Goal: Use online tool/utility: Utilize a website feature to perform a specific function

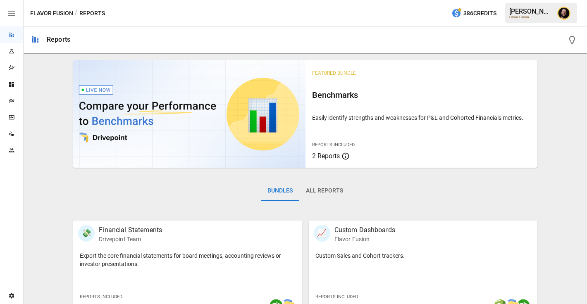
click at [10, 100] on icon "Plans" at bounding box center [11, 101] width 5 height 4
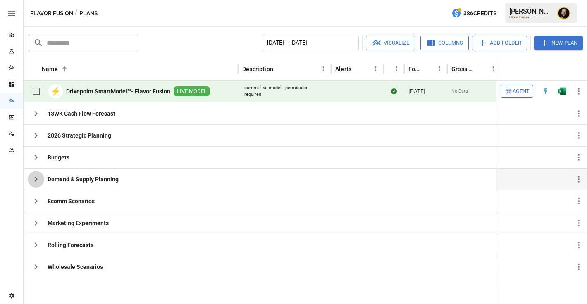
click at [34, 178] on icon "button" at bounding box center [36, 179] width 10 height 10
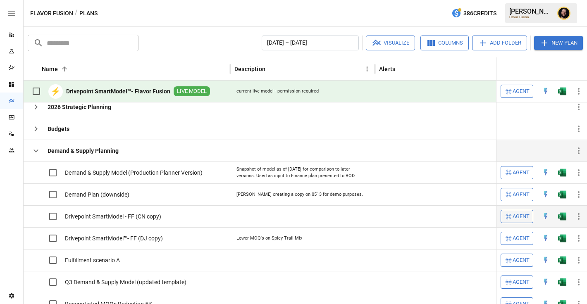
scroll to position [24, 0]
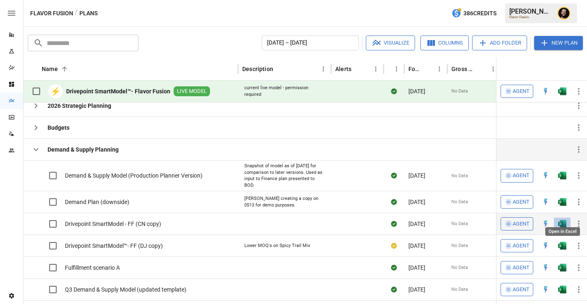
click at [563, 180] on img "Open in Excel" at bounding box center [562, 175] width 8 height 8
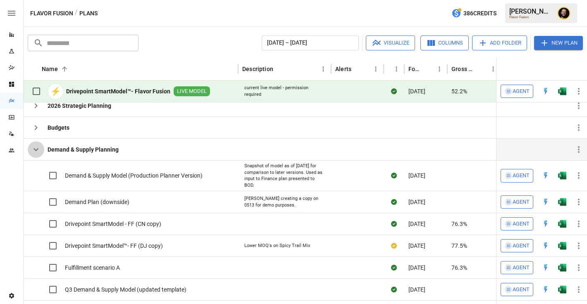
click at [38, 149] on icon "button" at bounding box center [35, 149] width 5 height 3
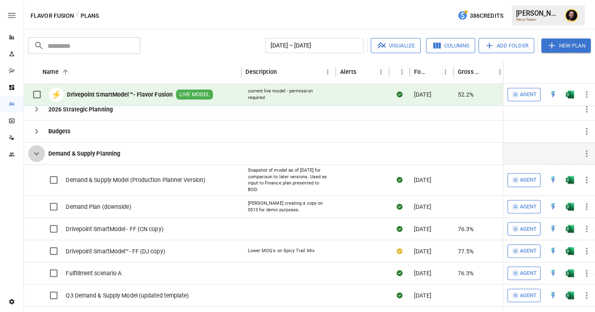
scroll to position [0, 0]
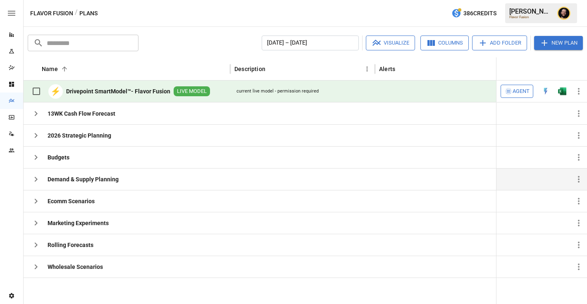
click at [525, 91] on span "Agent" at bounding box center [520, 92] width 17 height 10
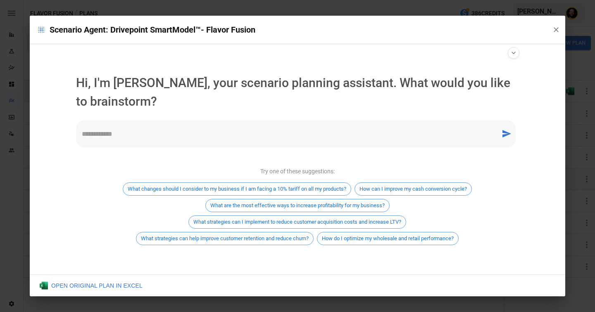
click at [177, 129] on textarea at bounding box center [288, 134] width 413 height 10
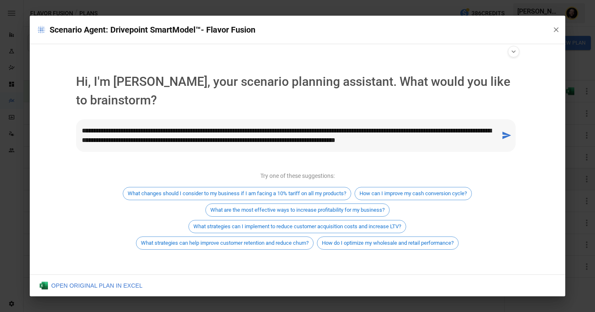
type textarea "**********"
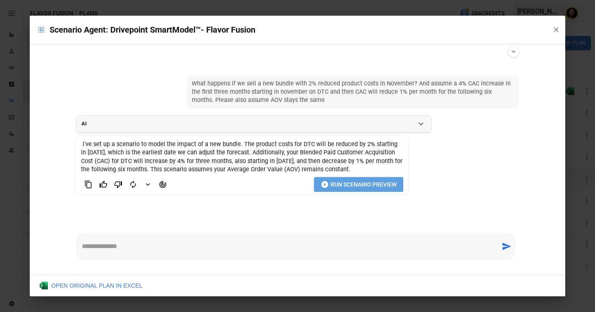
click at [347, 185] on span "Run Scenario Preview" at bounding box center [364, 185] width 66 height 10
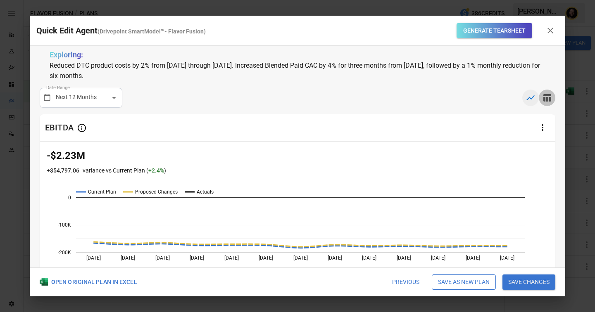
click at [550, 96] on icon "button" at bounding box center [547, 98] width 10 height 10
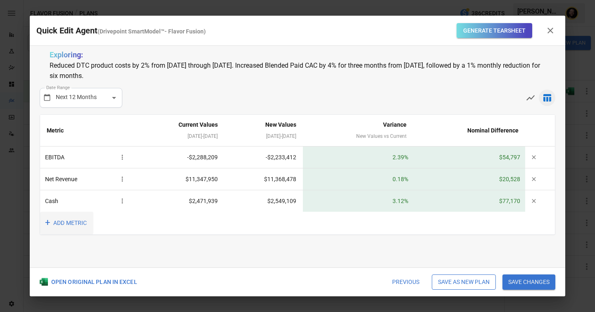
click at [56, 226] on button "+ ADD METRIC" at bounding box center [66, 223] width 53 height 23
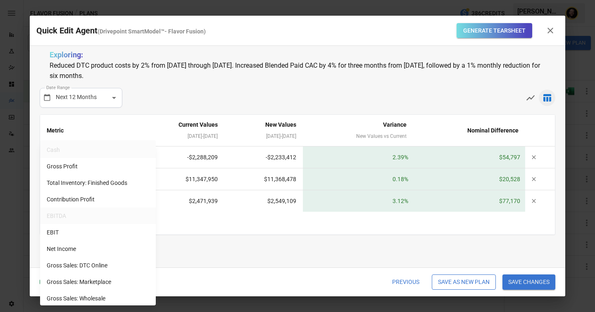
scroll to position [79, 0]
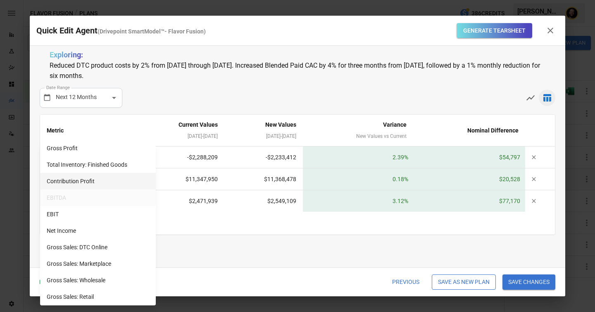
click at [80, 185] on li "Contribution Profit" at bounding box center [98, 181] width 116 height 17
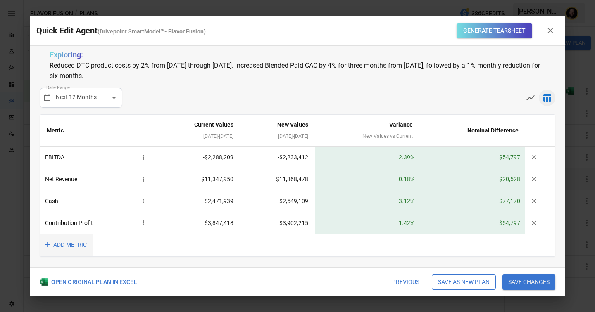
click at [62, 242] on button "+ ADD METRIC" at bounding box center [66, 245] width 53 height 23
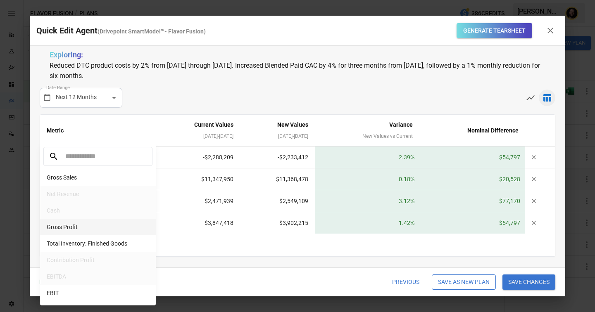
scroll to position [693, 0]
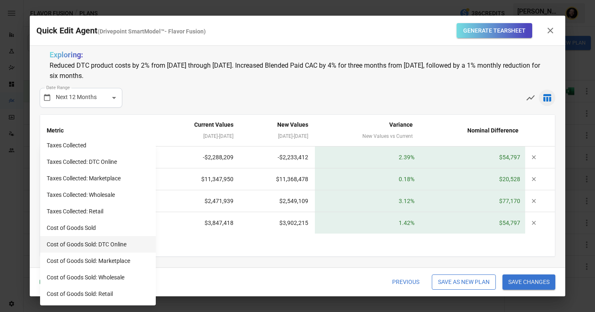
click at [95, 241] on li "Cost of Goods Sold: DTC Online" at bounding box center [98, 244] width 116 height 17
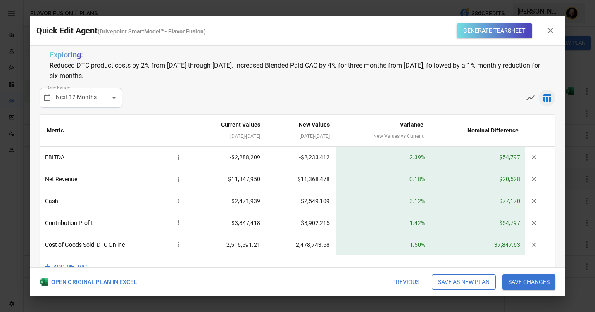
scroll to position [21, 0]
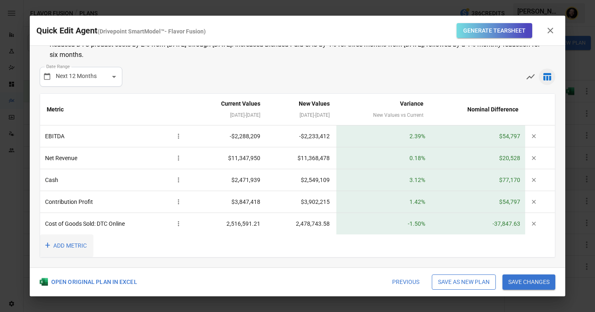
click at [71, 246] on button "+ ADD METRIC" at bounding box center [66, 246] width 53 height 23
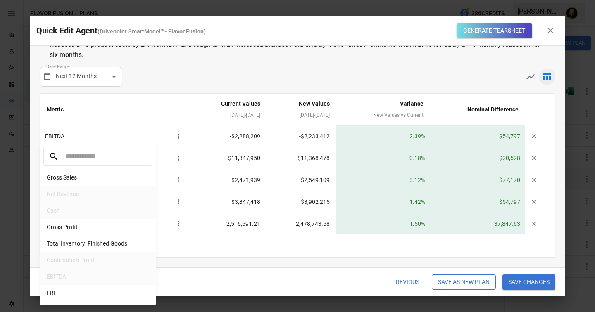
scroll to position [693, 0]
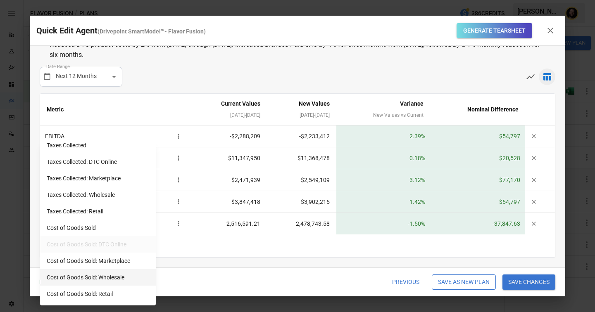
click at [93, 277] on li "Cost of Goods Sold: Wholesale" at bounding box center [98, 277] width 116 height 17
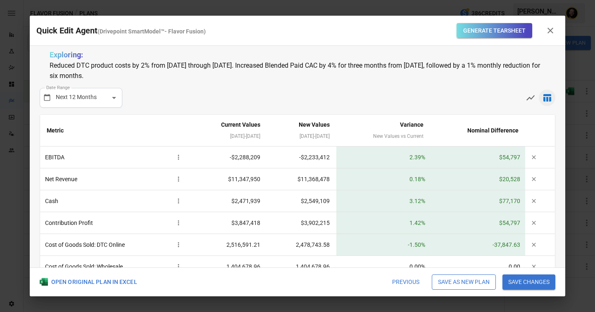
scroll to position [43, 0]
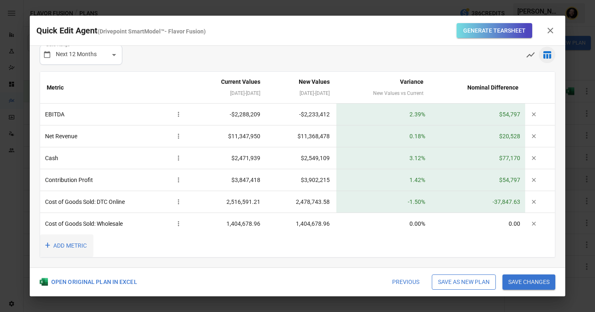
click at [71, 246] on button "+ ADD METRIC" at bounding box center [66, 246] width 53 height 23
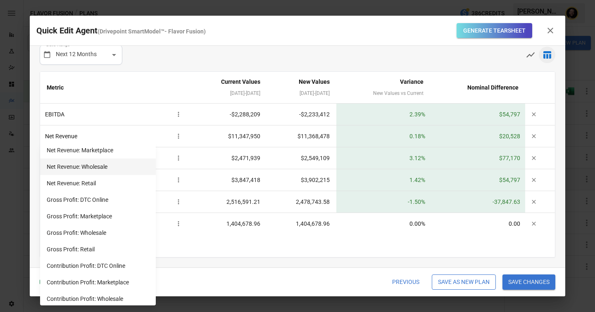
scroll to position [283, 0]
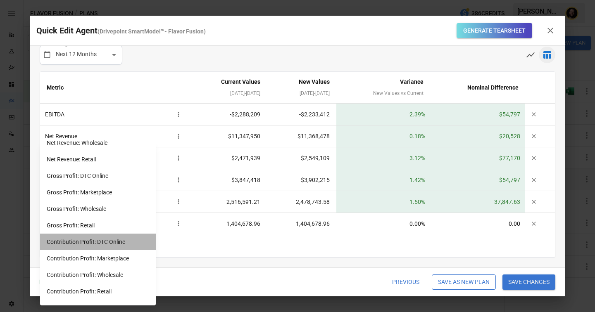
click at [117, 243] on li "Contribution Profit: DTC Online" at bounding box center [98, 242] width 116 height 17
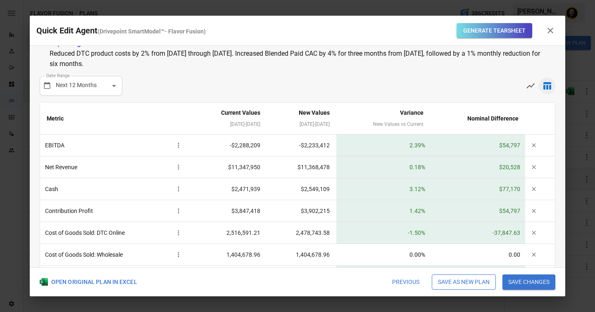
scroll to position [9, 0]
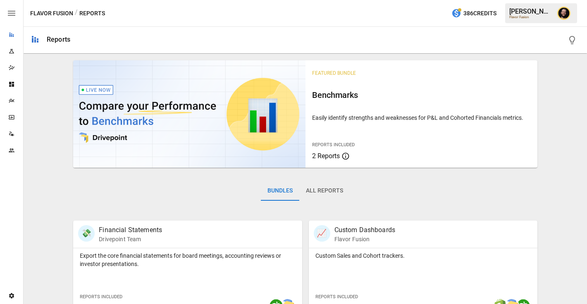
click at [7, 32] on div "Reports" at bounding box center [11, 34] width 23 height 7
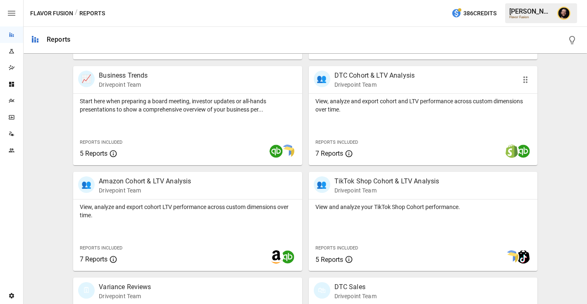
click at [376, 120] on div "View, analyze and export cohort and LTV performance across custom dimensions ov…" at bounding box center [423, 129] width 229 height 71
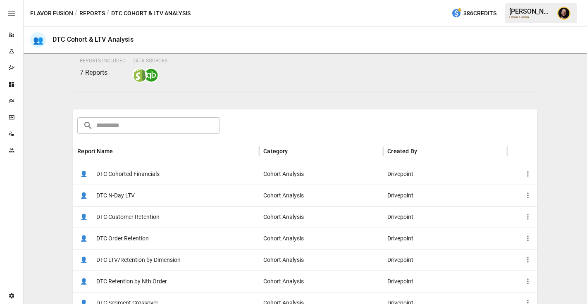
scroll to position [101, 0]
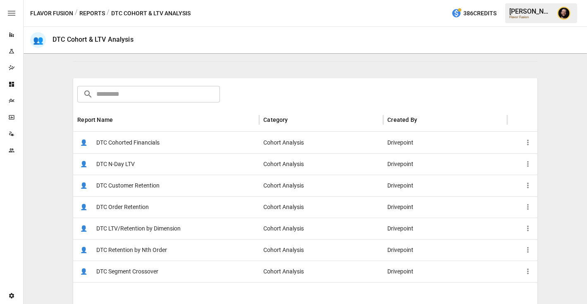
click at [171, 138] on div "👤 DTC Cohorted Financials" at bounding box center [166, 142] width 186 height 21
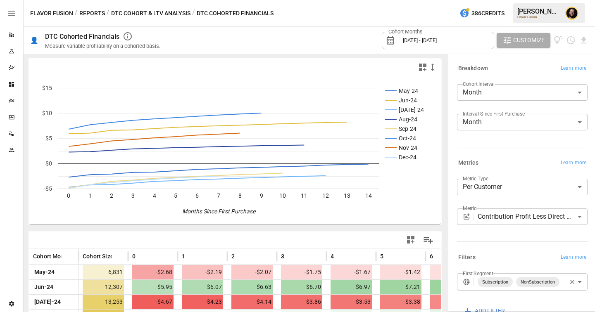
scroll to position [90, 0]
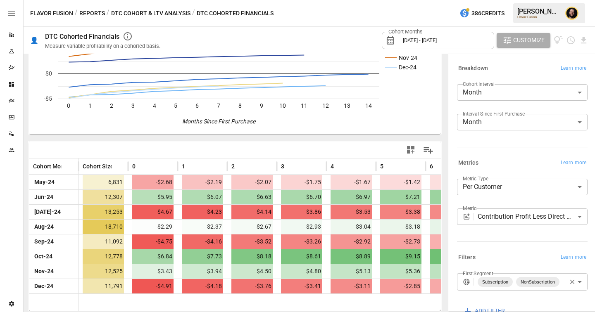
click at [505, 0] on body "Reports Experiments Dazzler Studio Dashboards Plans SmartModel ™ Data Sources T…" at bounding box center [297, 0] width 595 height 0
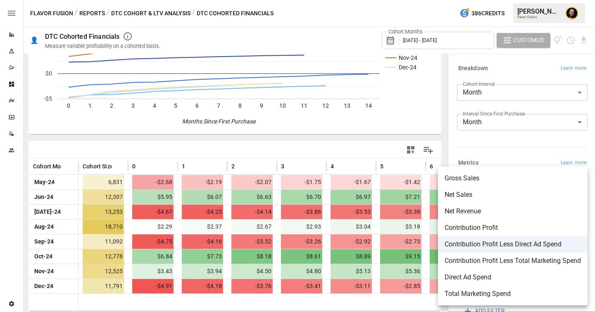
click at [501, 259] on span "Contribution Profit Less Total Marketing Spend" at bounding box center [513, 261] width 136 height 10
type input "**********"
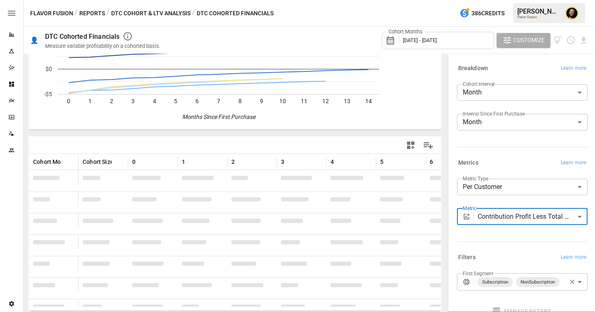
scroll to position [90, 0]
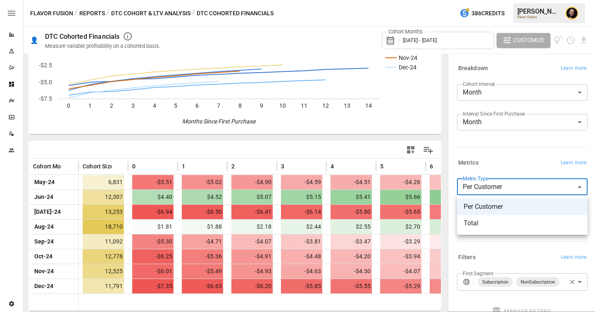
click at [495, 0] on body "Reports Experiments Dazzler Studio Dashboards Plans SmartModel ™ Data Sources T…" at bounding box center [297, 0] width 595 height 0
click at [136, 14] on div at bounding box center [297, 156] width 595 height 312
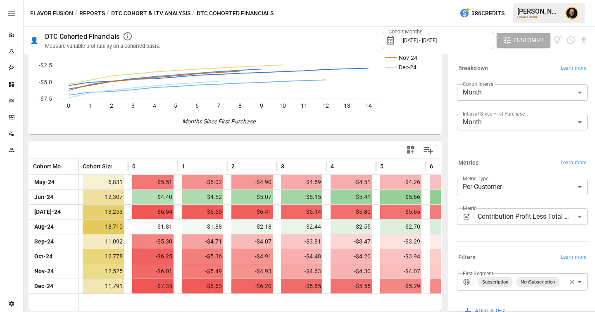
click at [149, 14] on button "DTC Cohort & LTV Analysis" at bounding box center [150, 13] width 79 height 10
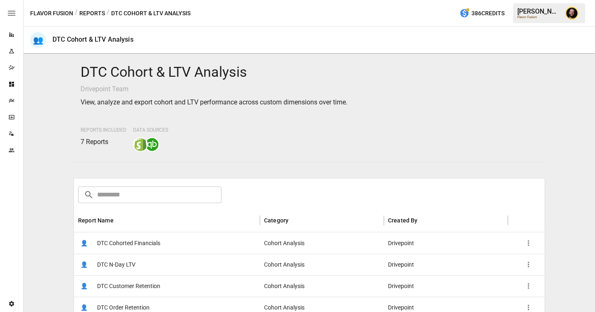
scroll to position [93, 0]
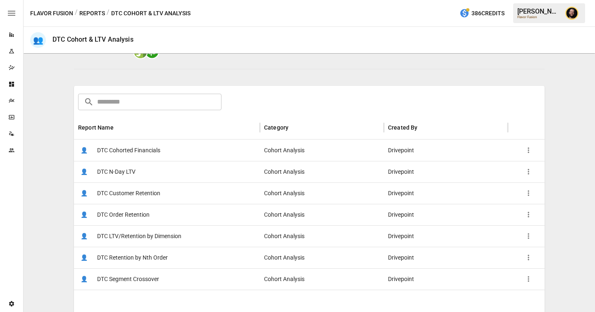
click at [160, 235] on span "DTC LTV/Retention by Dimension" at bounding box center [139, 236] width 84 height 21
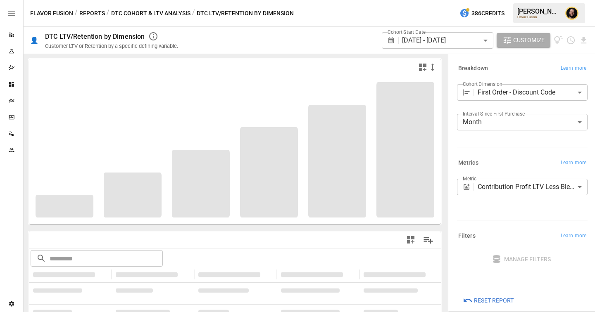
click at [511, 0] on body "**********" at bounding box center [297, 0] width 595 height 0
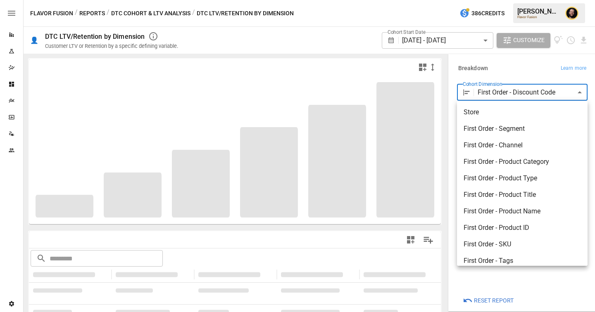
scroll to position [21, 0]
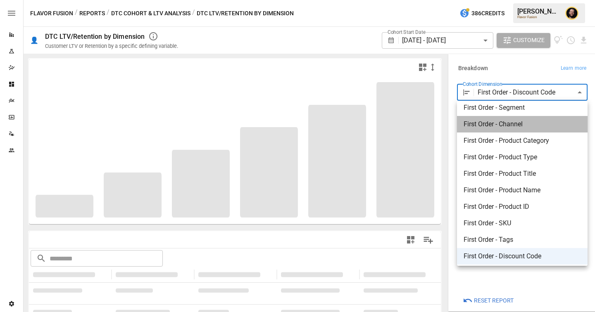
click at [497, 124] on span "First Order - Channel" at bounding box center [522, 124] width 117 height 10
type input "**********"
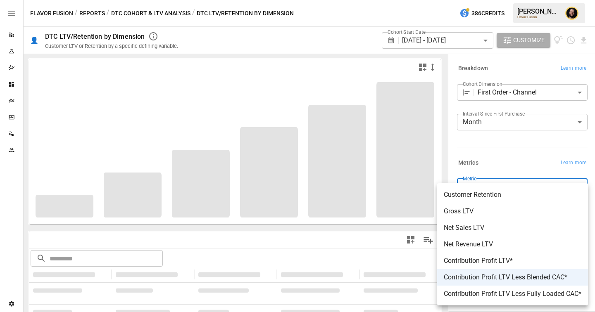
scroll to position [9, 0]
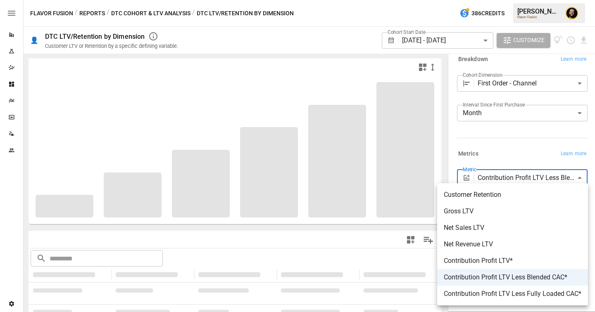
click at [493, 0] on body "**********" at bounding box center [297, 0] width 595 height 0
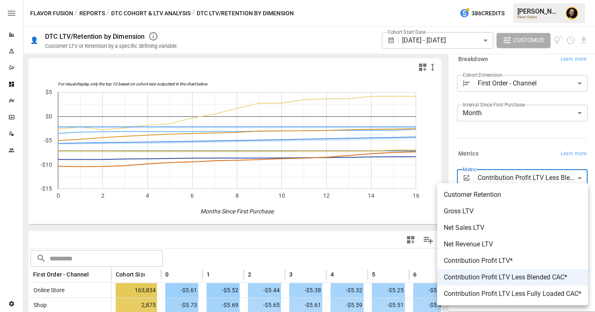
click at [276, 215] on div at bounding box center [297, 156] width 595 height 312
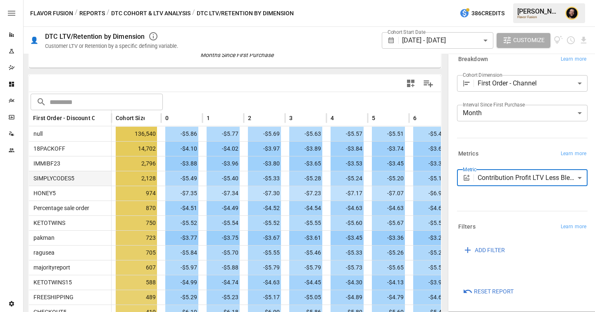
scroll to position [142, 0]
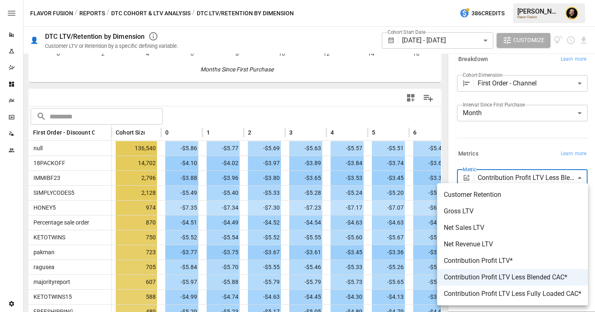
click at [511, 0] on body "Reports Experiments Dazzler Studio Dashboards Plans SmartModel ™ Data Sources T…" at bounding box center [297, 0] width 595 height 0
click at [303, 105] on div at bounding box center [297, 156] width 595 height 312
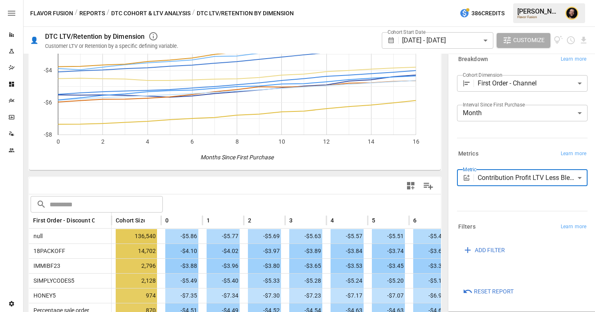
scroll to position [0, 0]
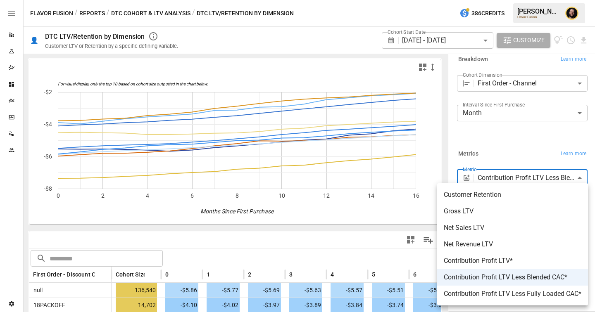
click at [503, 0] on body "Reports Experiments Dazzler Studio Dashboards Plans SmartModel ™ Data Sources T…" at bounding box center [297, 0] width 595 height 0
click at [368, 225] on div at bounding box center [297, 156] width 595 height 312
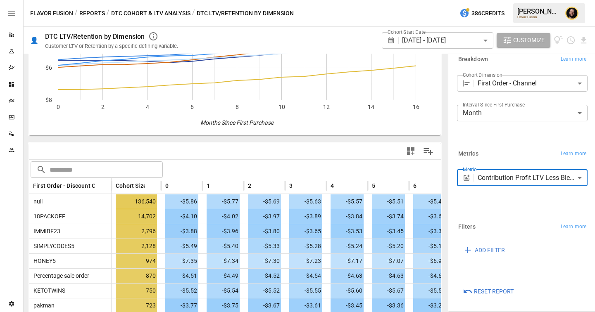
scroll to position [196, 0]
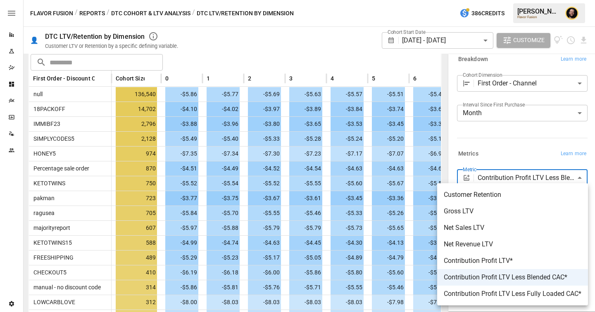
click at [500, 0] on body "Reports Experiments Dazzler Studio Dashboards Plans SmartModel ™ Data Sources T…" at bounding box center [297, 0] width 595 height 0
click at [89, 11] on div at bounding box center [297, 156] width 595 height 312
click at [90, 11] on div at bounding box center [297, 156] width 595 height 312
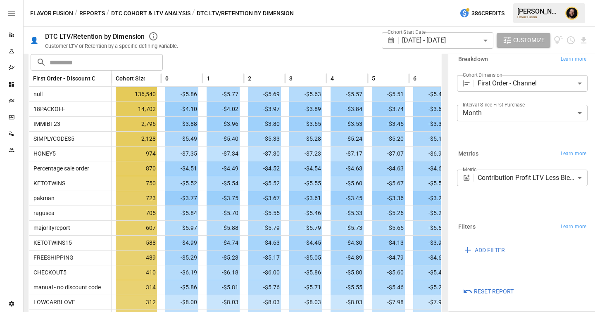
click at [89, 13] on button "Reports" at bounding box center [92, 13] width 26 height 10
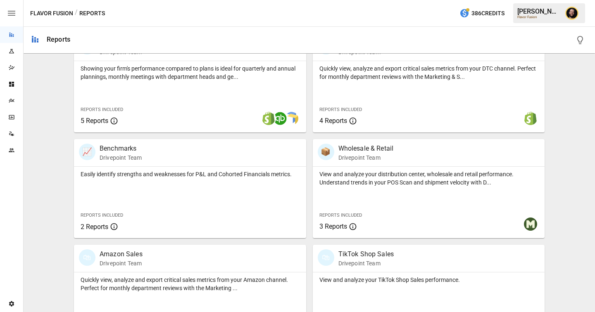
scroll to position [540, 0]
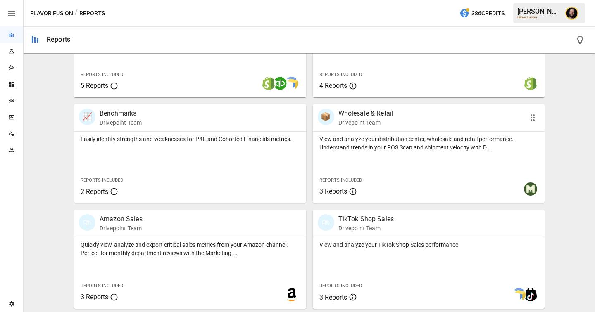
click at [366, 152] on div "View and analyze your distribution center, wholesale and retail performance. Un…" at bounding box center [429, 167] width 232 height 71
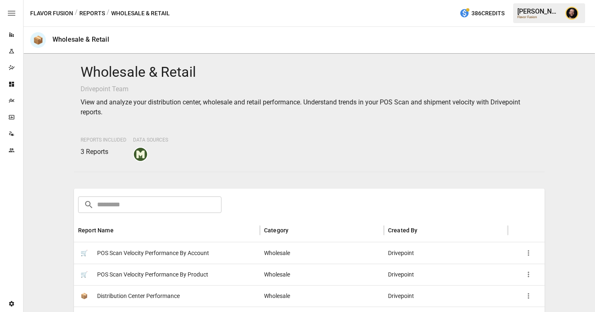
scroll to position [77, 0]
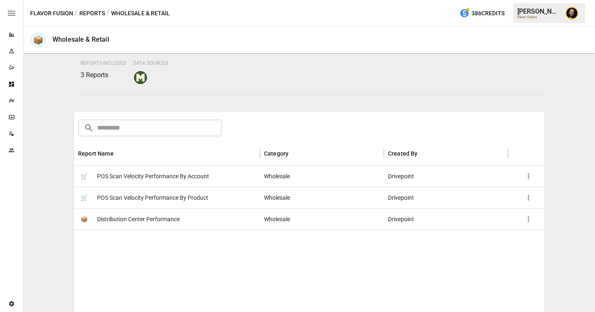
click at [164, 217] on span "Distribution Center Performance" at bounding box center [138, 219] width 83 height 21
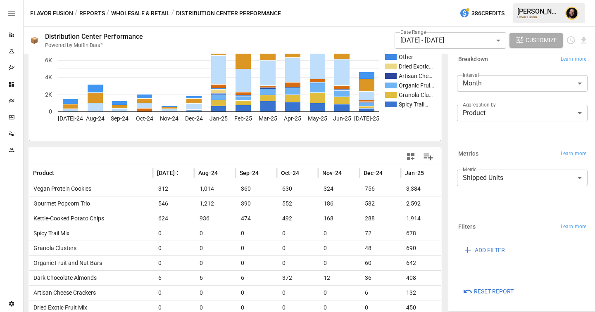
scroll to position [90, 0]
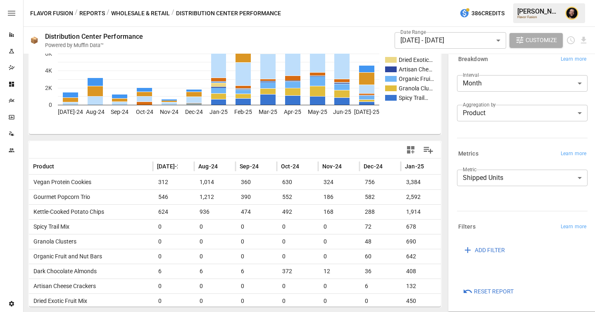
click at [476, 0] on body "Reports Experiments Dazzler Studio Dashboards Plans SmartModel ™ Data Sources T…" at bounding box center [297, 0] width 595 height 0
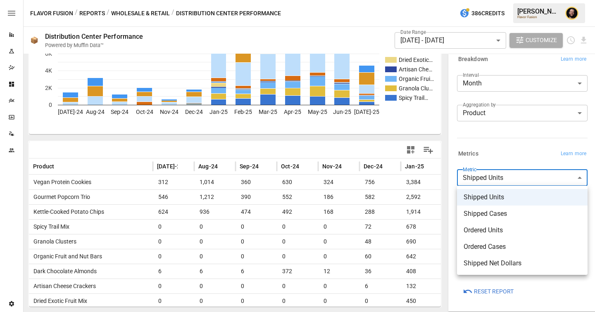
click at [510, 124] on div at bounding box center [297, 156] width 595 height 312
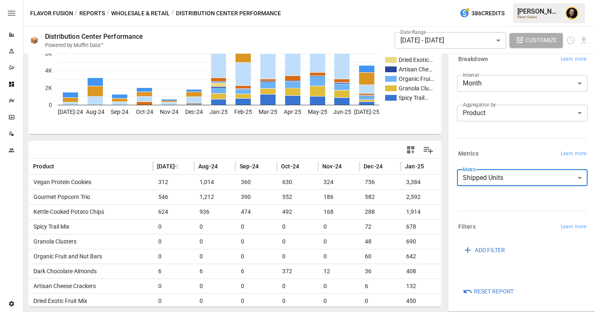
click at [491, 0] on body "Reports Experiments Dazzler Studio Dashboards Plans SmartModel ™ Data Sources T…" at bounding box center [297, 0] width 595 height 0
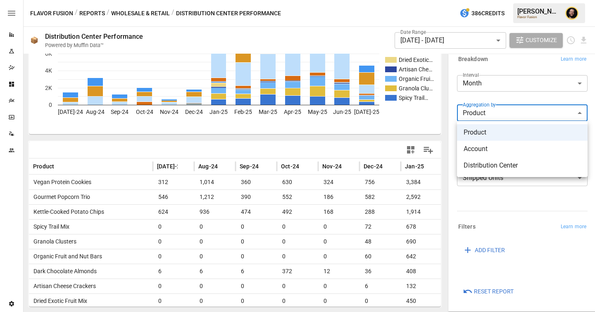
click at [489, 167] on span "Distribution Center" at bounding box center [522, 166] width 117 height 10
type input "**********"
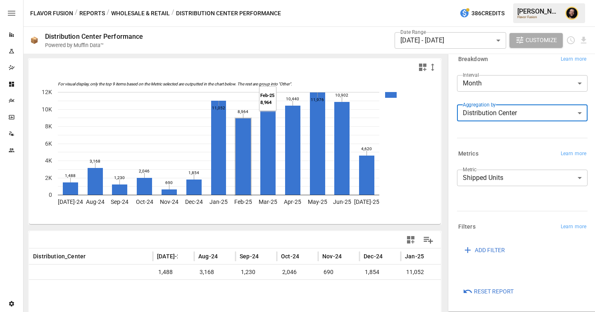
scroll to position [39, 0]
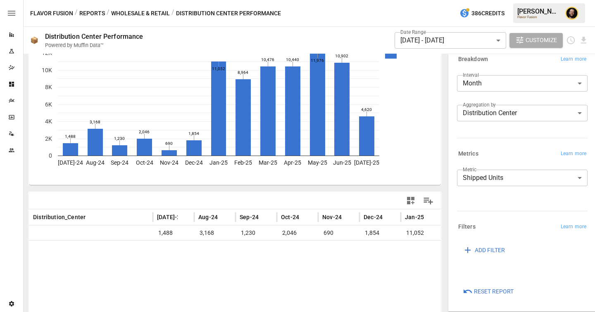
click at [95, 13] on button "Reports" at bounding box center [92, 13] width 26 height 10
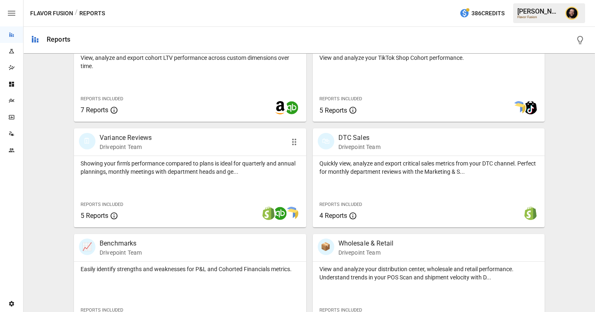
scroll to position [540, 0]
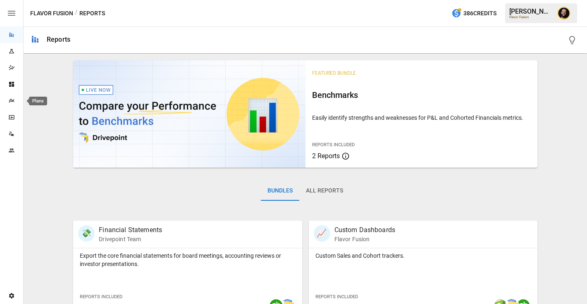
click at [15, 102] on div "Plans" at bounding box center [11, 101] width 23 height 7
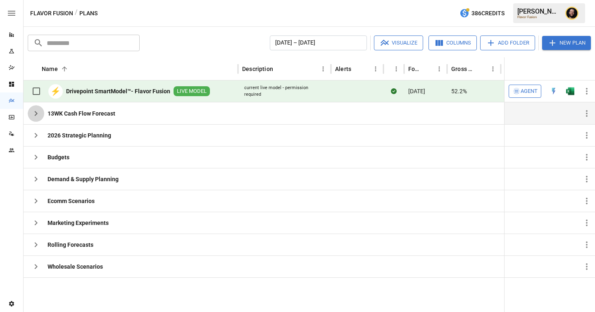
click at [36, 116] on icon "button" at bounding box center [36, 114] width 10 height 10
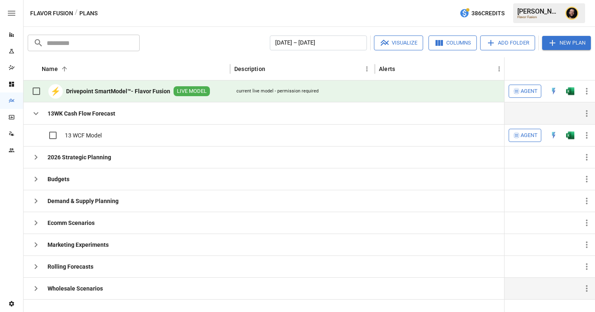
click at [34, 291] on icon "button" at bounding box center [36, 289] width 10 height 10
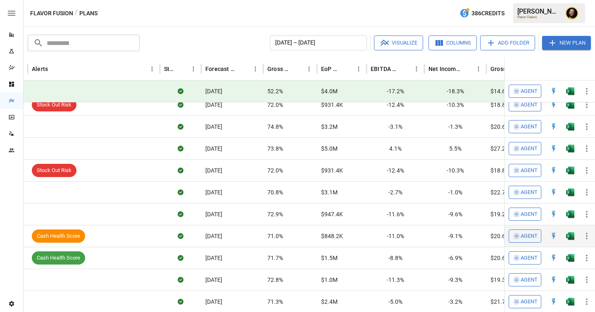
scroll to position [0, 191]
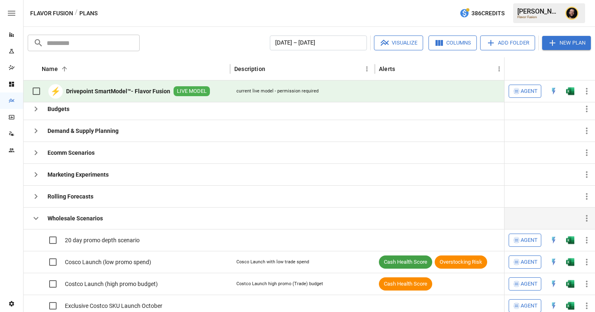
click at [35, 217] on icon "button" at bounding box center [36, 219] width 10 height 10
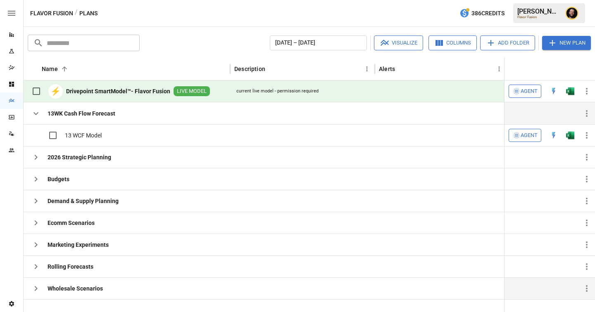
click at [33, 113] on icon "button" at bounding box center [36, 114] width 10 height 10
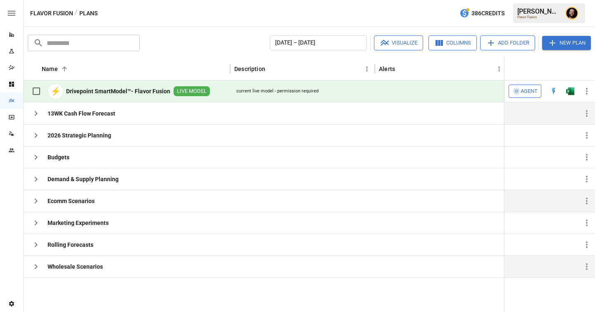
click at [34, 201] on icon "button" at bounding box center [36, 201] width 10 height 10
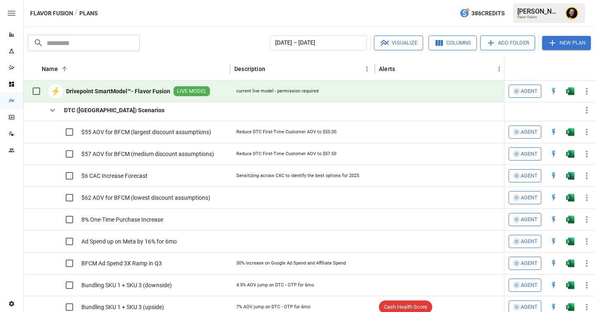
scroll to position [147, 0]
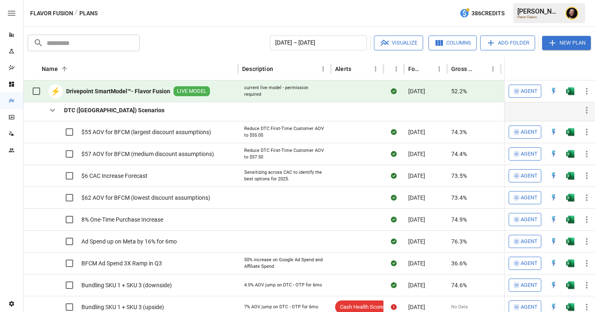
click at [53, 111] on icon "button" at bounding box center [52, 110] width 5 height 3
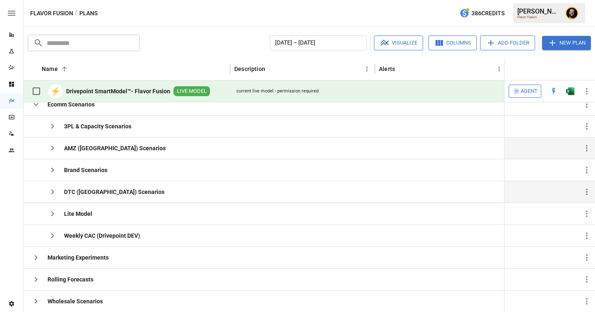
scroll to position [0, 0]
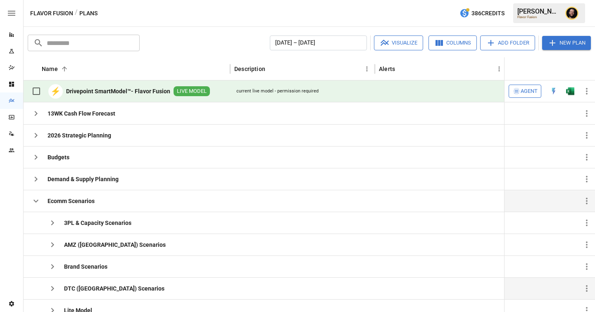
click at [33, 200] on icon "button" at bounding box center [36, 201] width 10 height 10
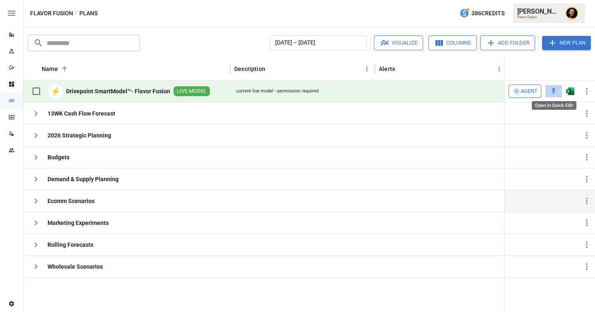
click at [554, 91] on img "Open in Quick Edit" at bounding box center [554, 91] width 8 height 8
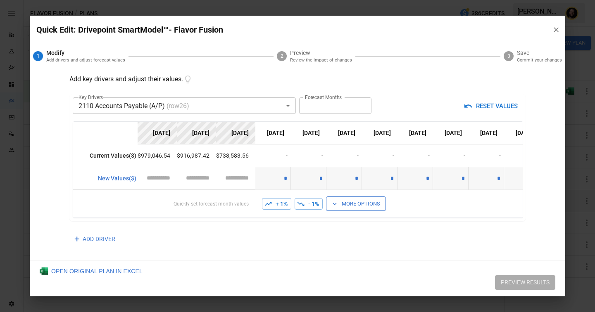
click at [556, 26] on icon "button" at bounding box center [556, 30] width 8 height 8
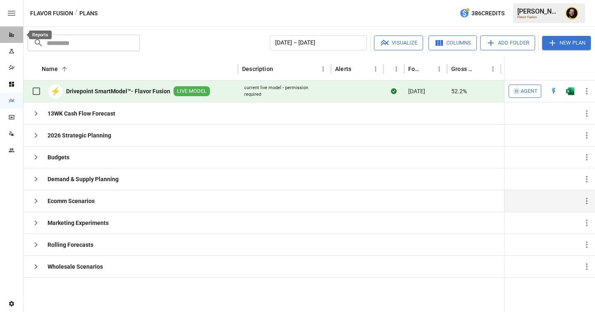
click at [10, 33] on icon "Reports" at bounding box center [11, 34] width 7 height 7
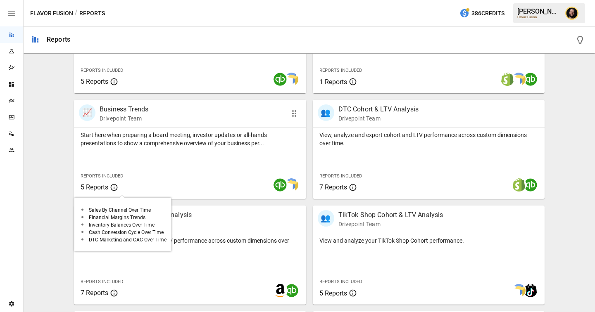
scroll to position [299, 0]
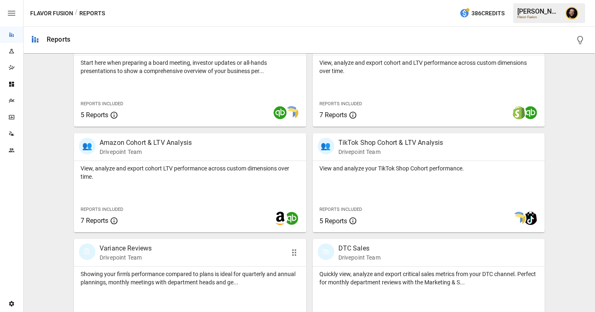
click at [159, 282] on p "Showing your firm's performance compared to plans is ideal for quarterly and an…" at bounding box center [190, 278] width 219 height 17
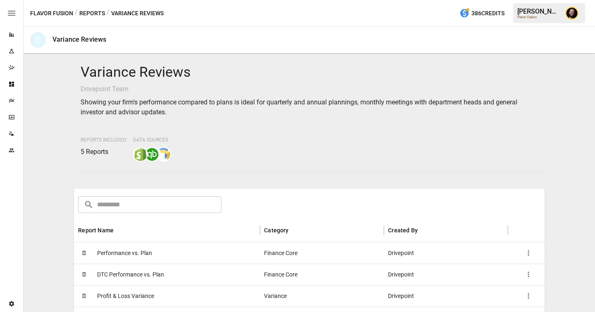
click at [149, 255] on span "Performance vs. Plan" at bounding box center [124, 253] width 55 height 21
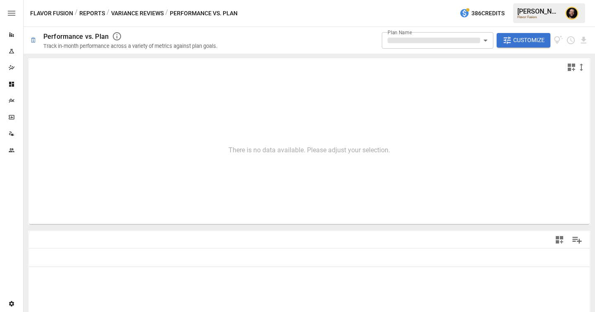
type input "**********"
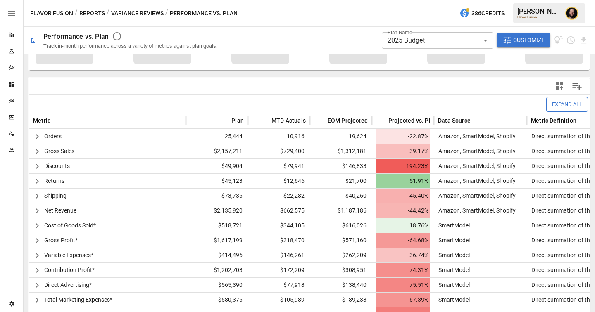
scroll to position [214, 0]
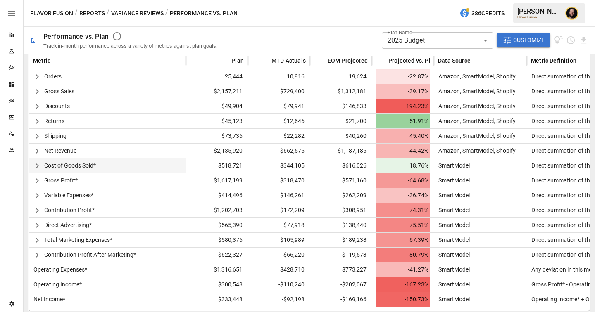
click at [38, 167] on icon "button" at bounding box center [37, 166] width 3 height 5
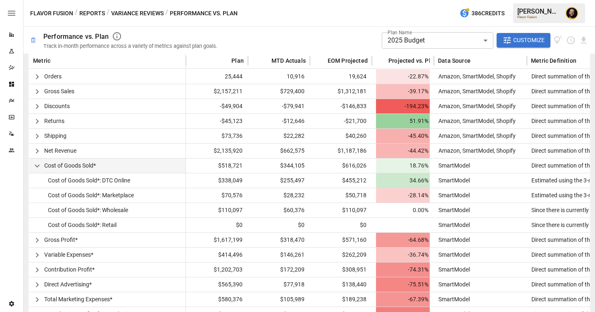
scroll to position [274, 0]
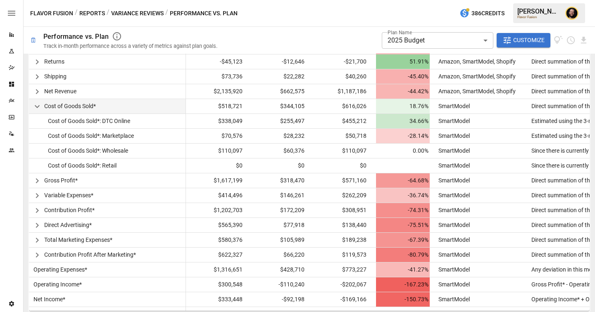
click at [40, 107] on icon "button" at bounding box center [37, 107] width 10 height 10
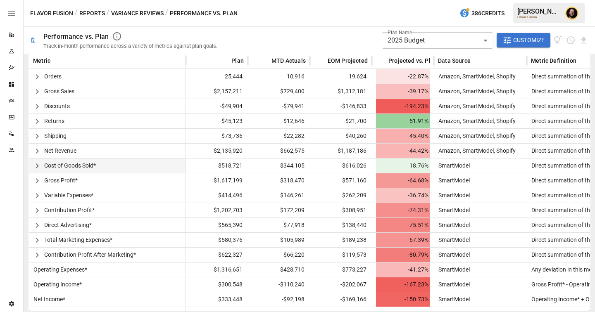
scroll to position [214, 0]
click at [14, 86] on icon "Dashboards" at bounding box center [11, 84] width 7 height 7
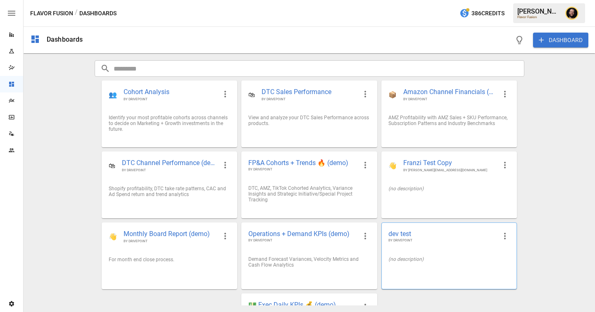
scroll to position [55, 0]
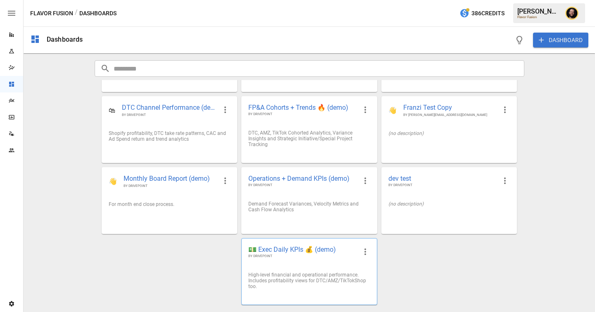
click at [338, 250] on span "💵 Exec Daily KPIs 💰 (demo)" at bounding box center [302, 249] width 108 height 9
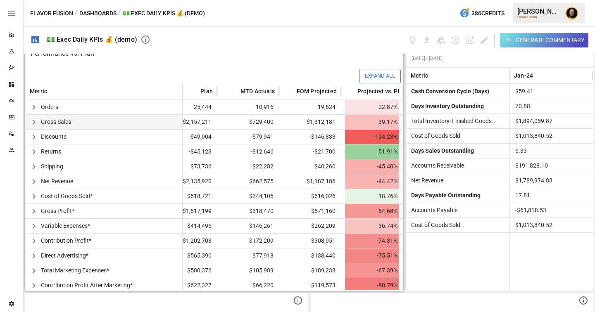
scroll to position [232, 0]
click at [34, 198] on icon "button" at bounding box center [33, 197] width 3 height 5
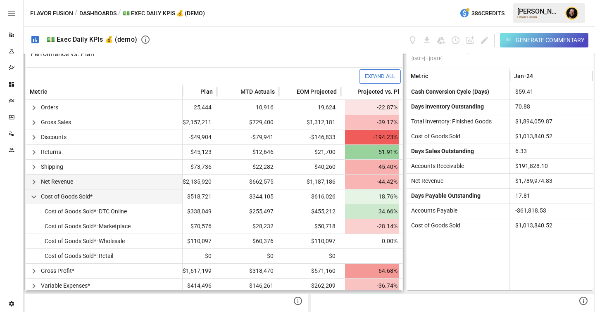
click at [35, 181] on icon "button" at bounding box center [34, 182] width 10 height 10
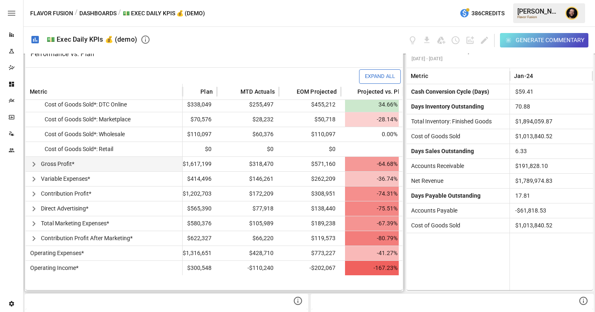
scroll to position [65, 28]
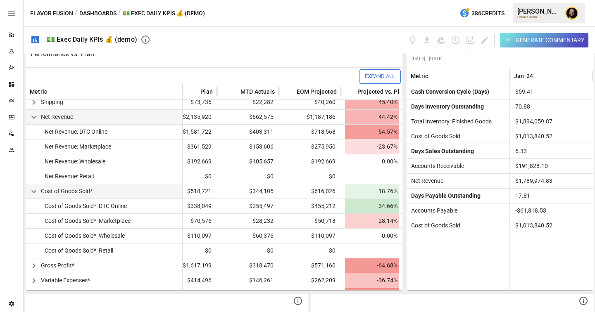
click at [33, 192] on icon "button" at bounding box center [33, 192] width 5 height 3
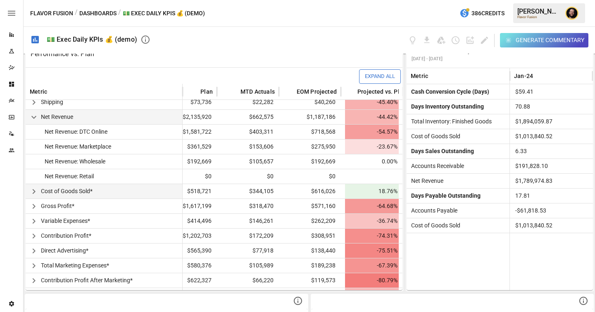
click at [36, 114] on icon "button" at bounding box center [34, 117] width 10 height 10
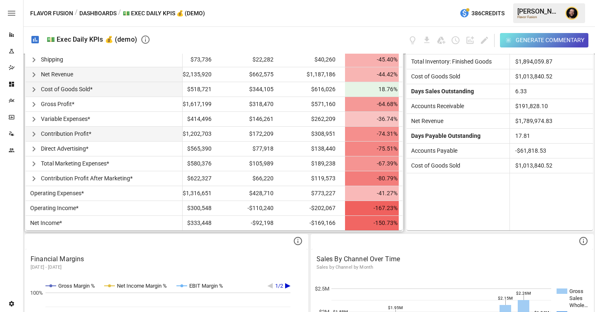
scroll to position [321, 0]
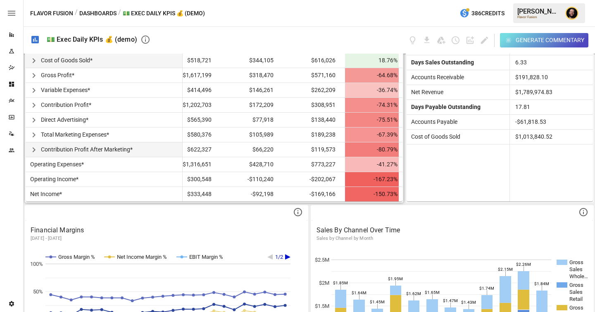
click at [35, 148] on icon "button" at bounding box center [34, 150] width 10 height 10
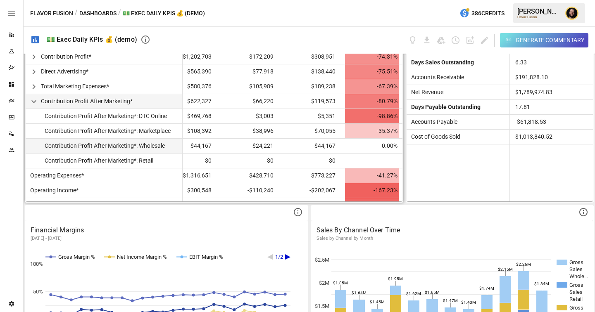
scroll to position [104, 28]
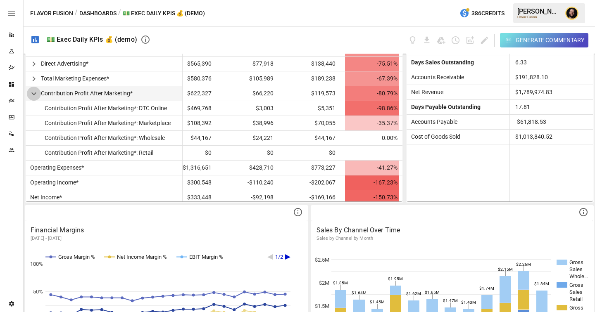
click at [35, 93] on icon "button" at bounding box center [34, 94] width 10 height 10
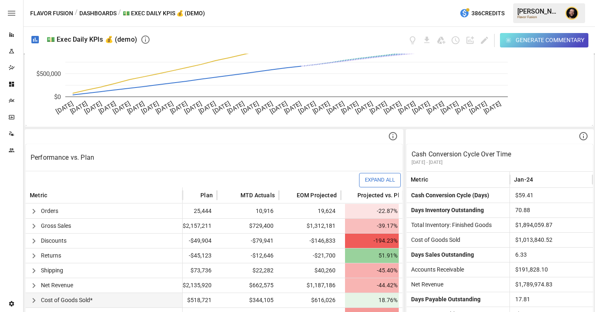
scroll to position [212, 0]
